Goal: Information Seeking & Learning: Learn about a topic

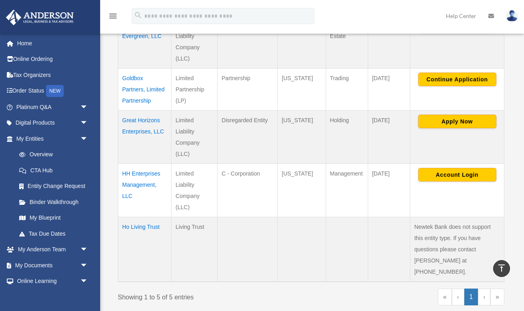
scroll to position [212, 0]
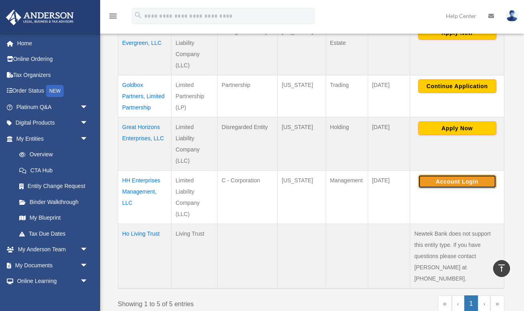
click at [454, 181] on button "Account Login" at bounding box center [457, 182] width 78 height 14
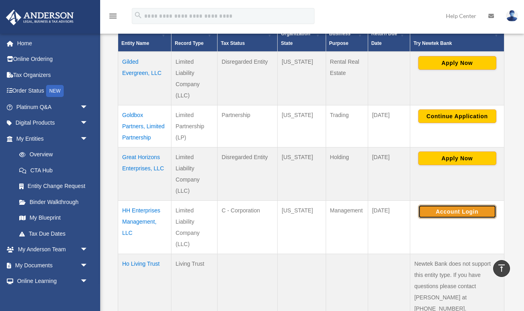
scroll to position [177, 0]
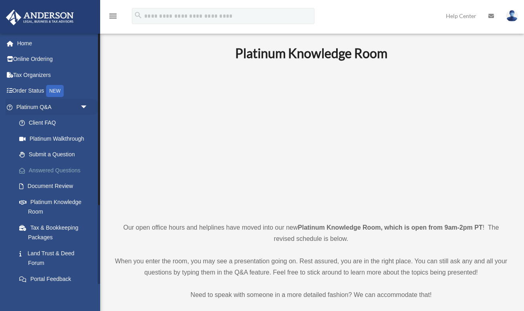
click at [64, 167] on link "Answered Questions" at bounding box center [55, 170] width 89 height 16
